Goal: Task Accomplishment & Management: Manage account settings

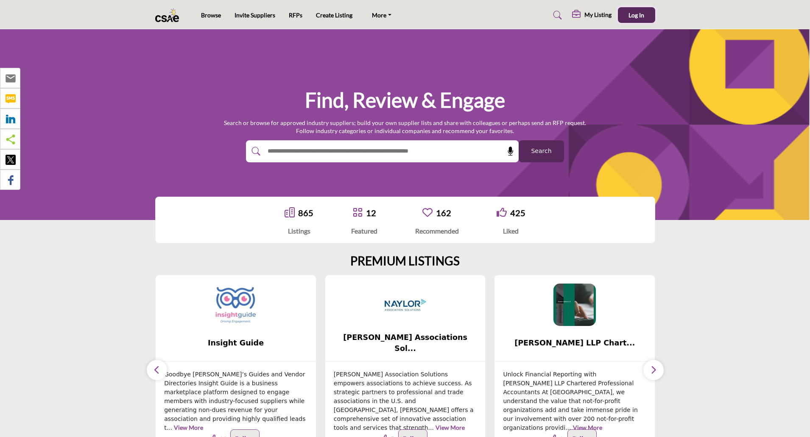
click at [641, 17] on span "Log In" at bounding box center [636, 14] width 16 height 7
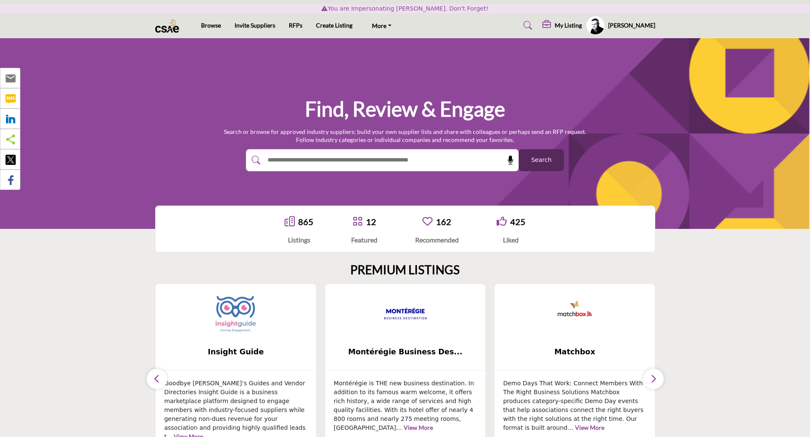
click at [567, 28] on h5 "My Listing" at bounding box center [568, 26] width 27 height 8
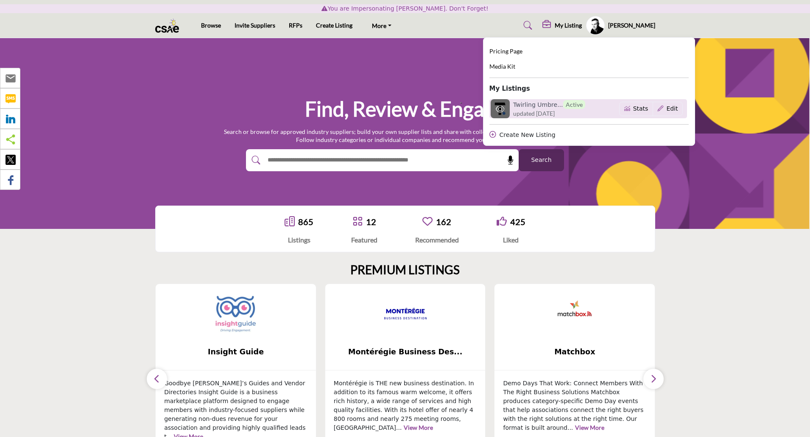
click at [548, 105] on h6 "Twirling Umbre... Active" at bounding box center [549, 104] width 72 height 9
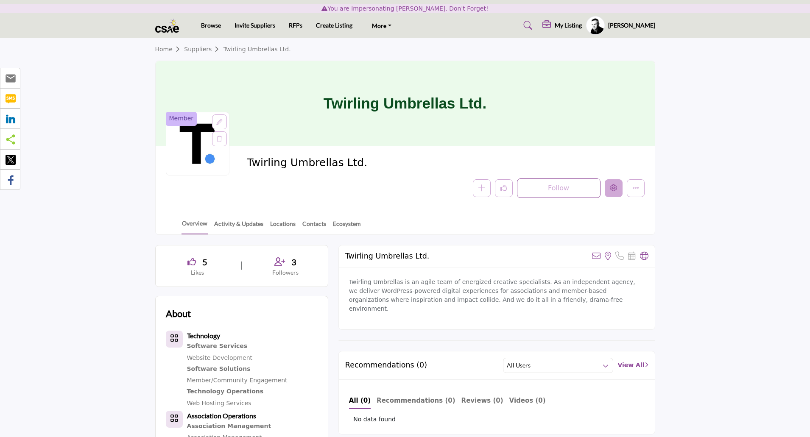
click at [616, 191] on icon "Edit company" at bounding box center [613, 187] width 7 height 7
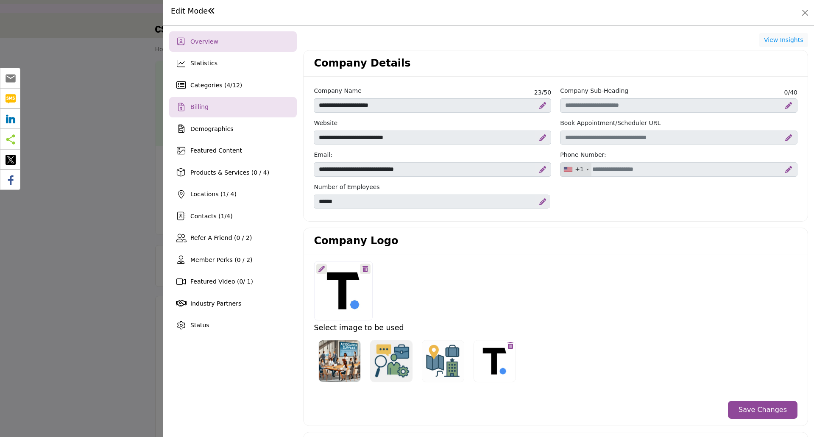
click at [249, 111] on div "Billing" at bounding box center [233, 107] width 128 height 20
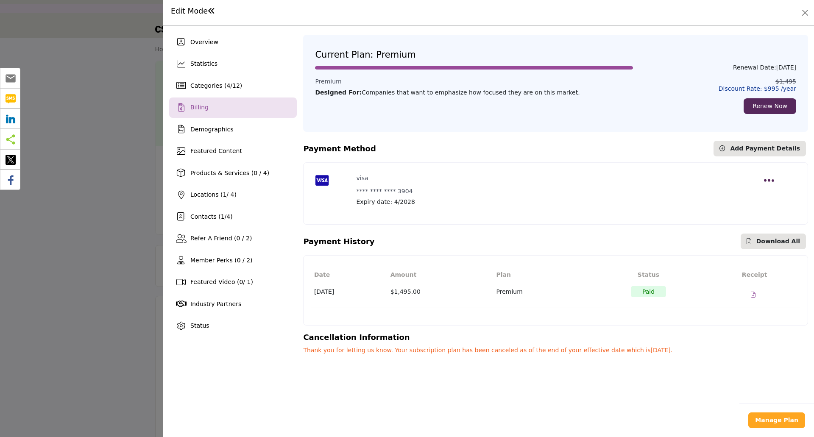
click at [768, 180] on icon "Open payment options" at bounding box center [769, 181] width 11 height 12
click at [655, 350] on p "Thank you for letting us know. Your subscription plan has been canceled as of t…" at bounding box center [555, 350] width 505 height 9
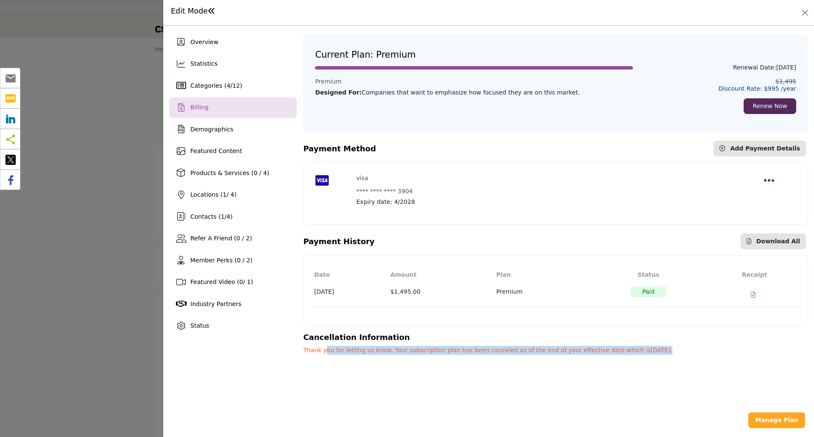
drag, startPoint x: 323, startPoint y: 352, endPoint x: 651, endPoint y: 351, distance: 328.2
click at [651, 351] on p "Thank you for letting us know. Your subscription plan has been canceled as of t…" at bounding box center [555, 350] width 505 height 9
click at [645, 351] on p "Thank you for letting us know. Your subscription plan has been canceled as of t…" at bounding box center [555, 350] width 505 height 9
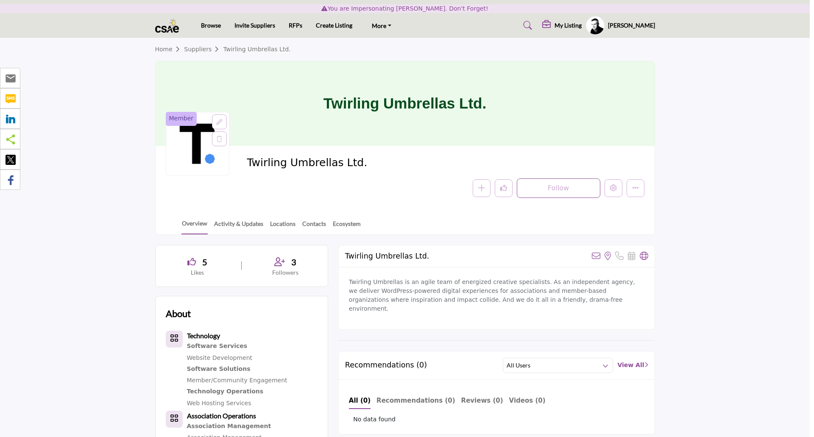
drag, startPoint x: 67, startPoint y: 196, endPoint x: 359, endPoint y: 103, distance: 306.8
click at [67, 196] on div at bounding box center [407, 218] width 814 height 437
click at [633, 25] on h5 "Chris Stephens" at bounding box center [631, 25] width 47 height 8
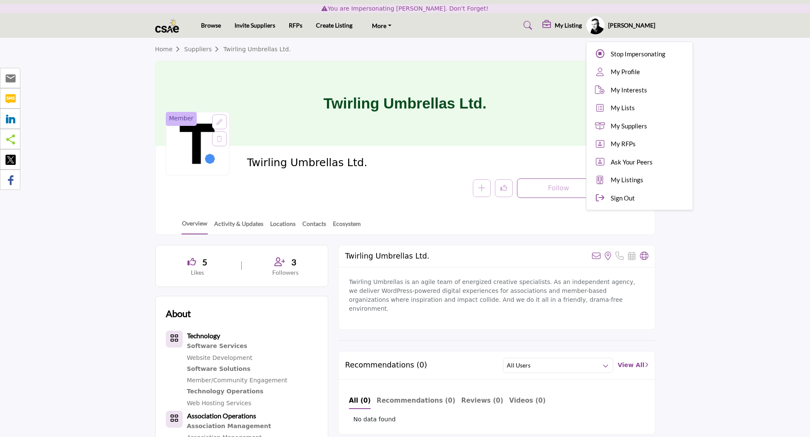
drag, startPoint x: 647, startPoint y: 55, endPoint x: 632, endPoint y: 25, distance: 33.0
click at [647, 55] on span "Stop Impersonating" at bounding box center [638, 54] width 55 height 10
click at [0, 0] on div at bounding box center [0, 0] width 0 height 0
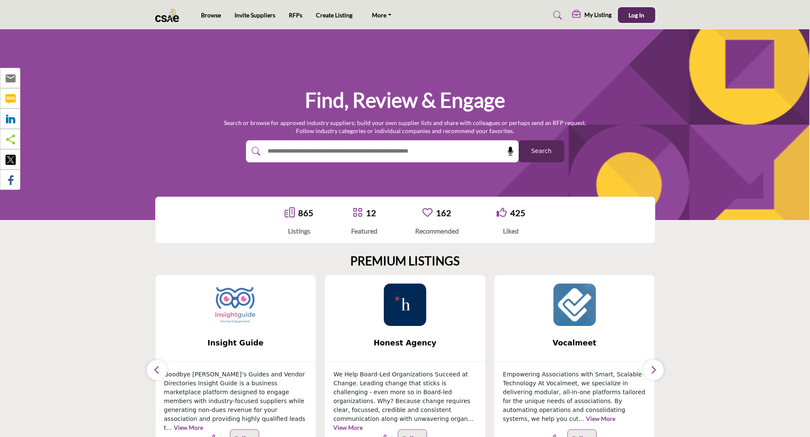
click at [633, 15] on span "Log In" at bounding box center [636, 14] width 16 height 7
click at [635, 15] on span "Log In" at bounding box center [636, 14] width 16 height 7
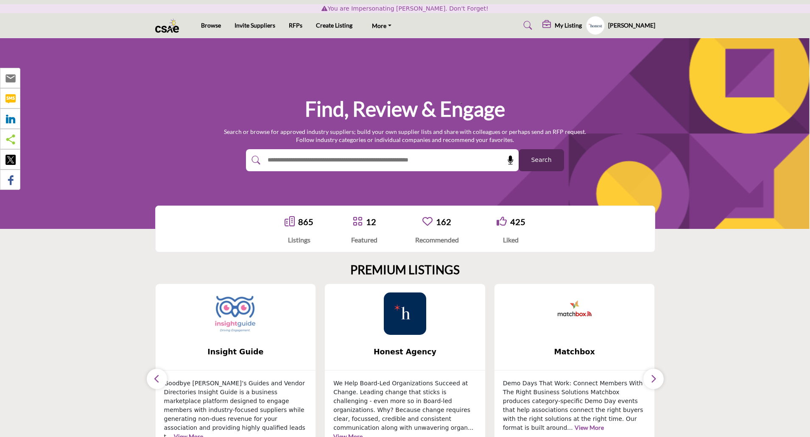
click at [564, 24] on h5 "My Listing" at bounding box center [568, 26] width 27 height 8
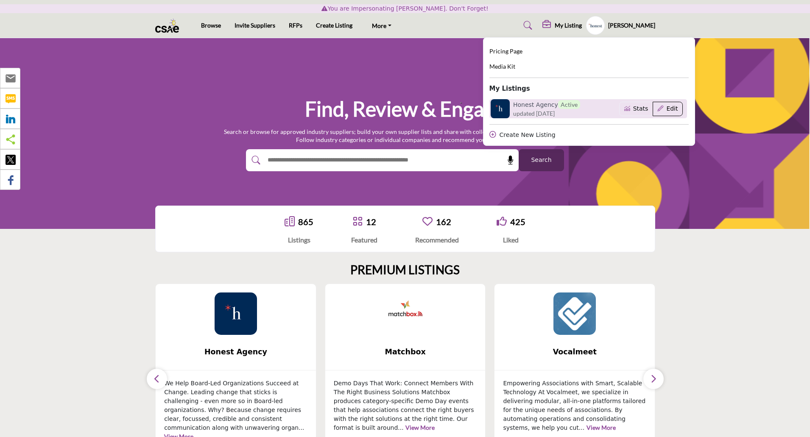
click at [672, 106] on button "Edit" at bounding box center [668, 109] width 30 height 14
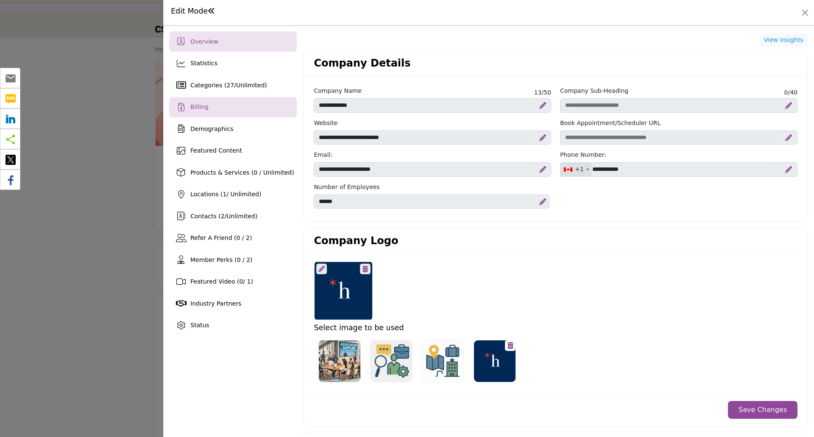
click at [213, 109] on div "Billing" at bounding box center [233, 107] width 128 height 20
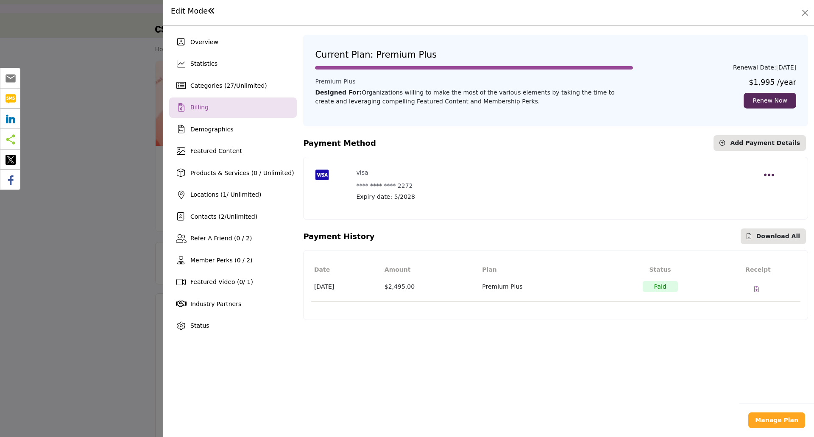
click at [769, 173] on icon "Open payment options" at bounding box center [769, 175] width 11 height 12
click at [502, 195] on p "Expiry date: 5/2028" at bounding box center [556, 196] width 399 height 9
click at [772, 417] on b "Manage Plan" at bounding box center [776, 420] width 43 height 7
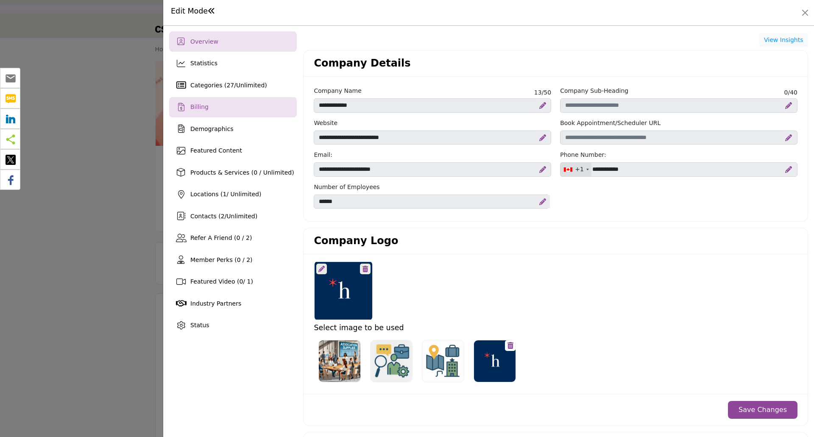
click at [195, 104] on span "Billing" at bounding box center [199, 106] width 18 height 7
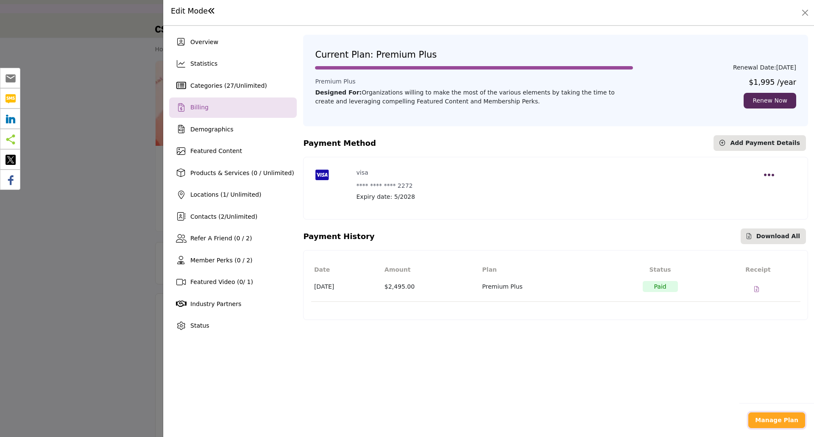
click at [786, 418] on b "Manage Plan" at bounding box center [776, 420] width 43 height 7
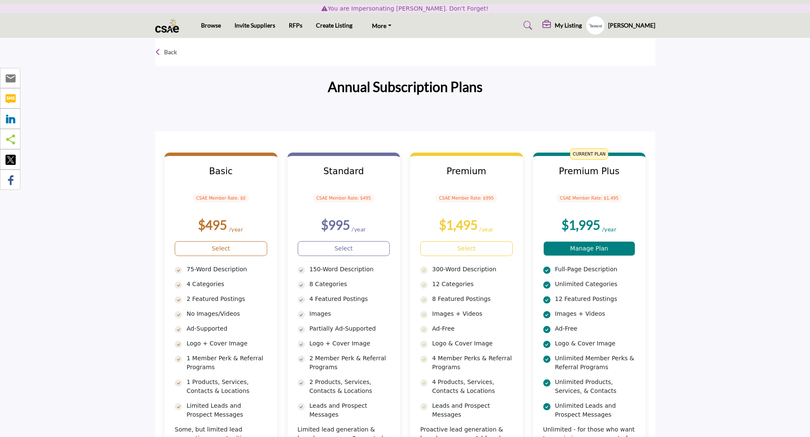
click at [582, 249] on link "Manage Plan" at bounding box center [589, 248] width 92 height 15
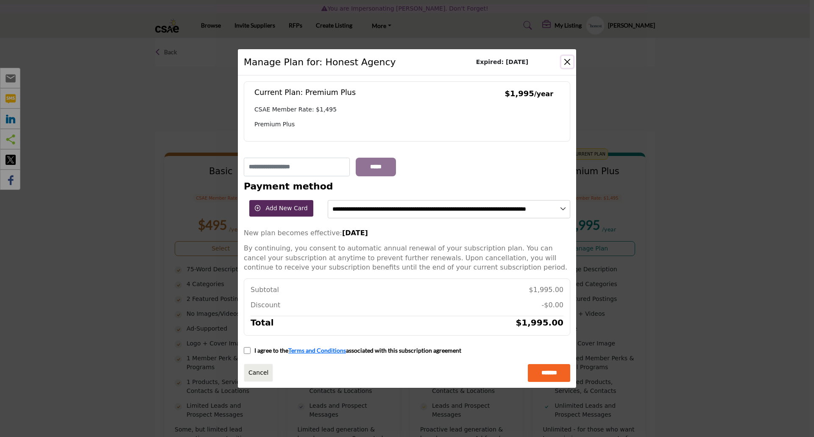
click button "Close"
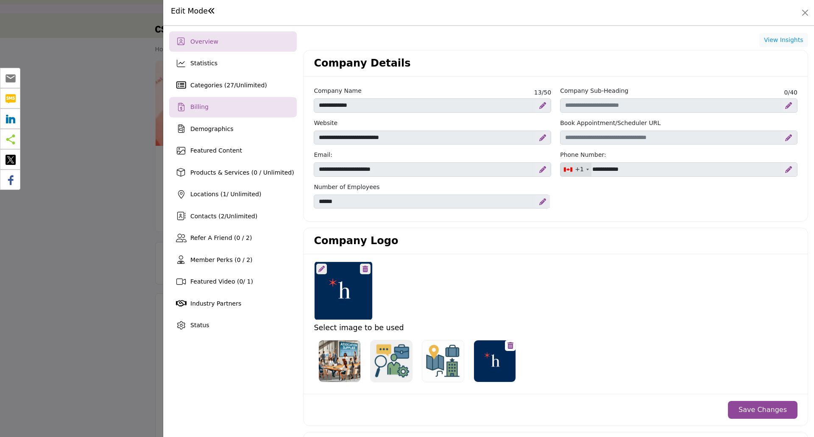
click at [229, 108] on div "Billing" at bounding box center [233, 107] width 128 height 20
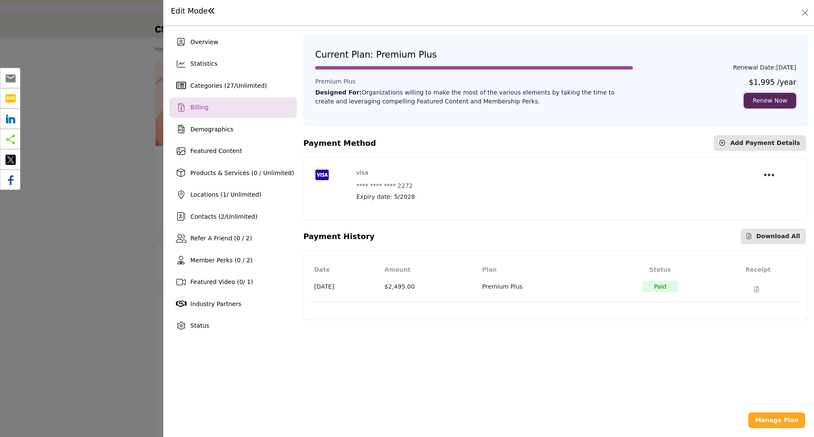
click at [775, 103] on link "Renew Now" at bounding box center [770, 101] width 53 height 16
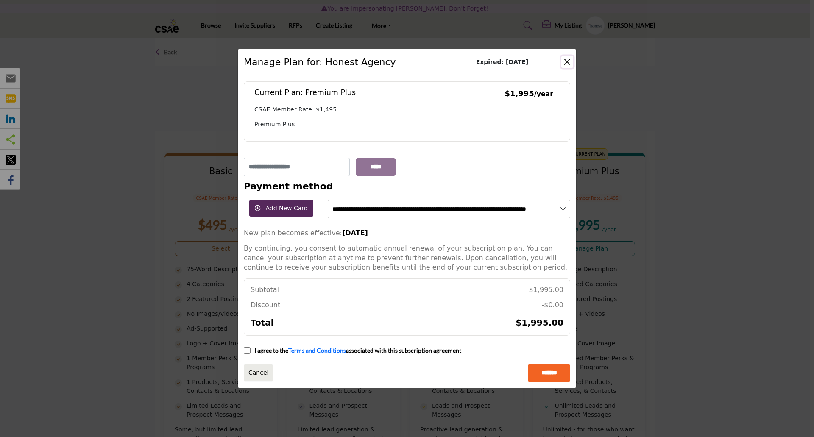
click at [568, 64] on button "Close" at bounding box center [567, 62] width 12 height 12
click at [563, 60] on button "Close" at bounding box center [567, 62] width 12 height 12
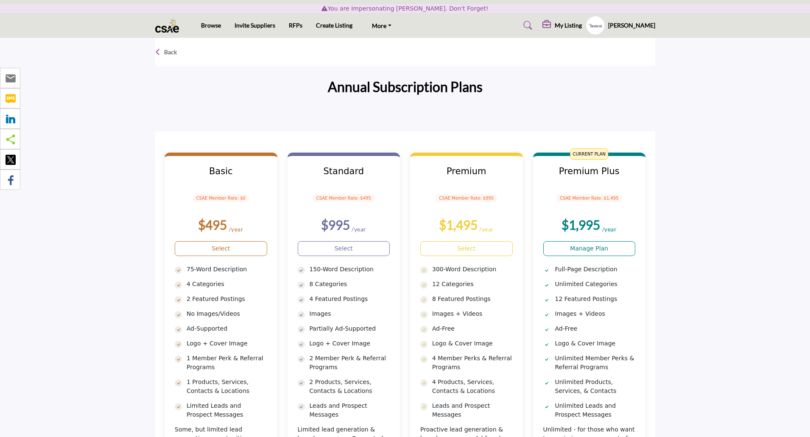
click at [572, 26] on h5 "My Listing" at bounding box center [568, 26] width 27 height 8
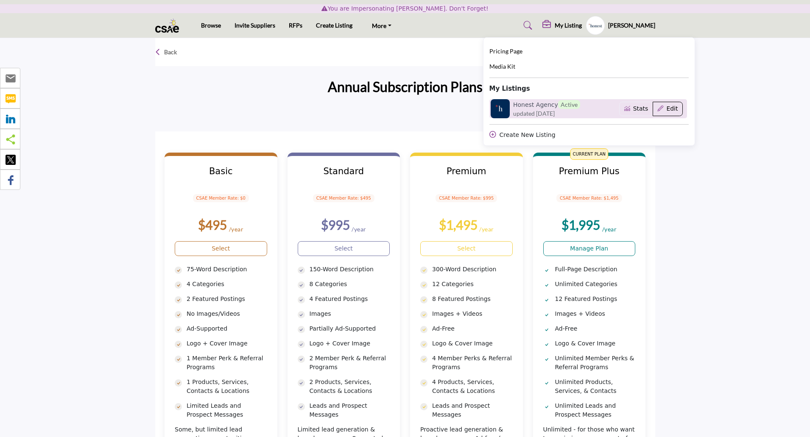
click at [675, 108] on button "Edit" at bounding box center [668, 109] width 30 height 14
